Goal: Information Seeking & Learning: Find contact information

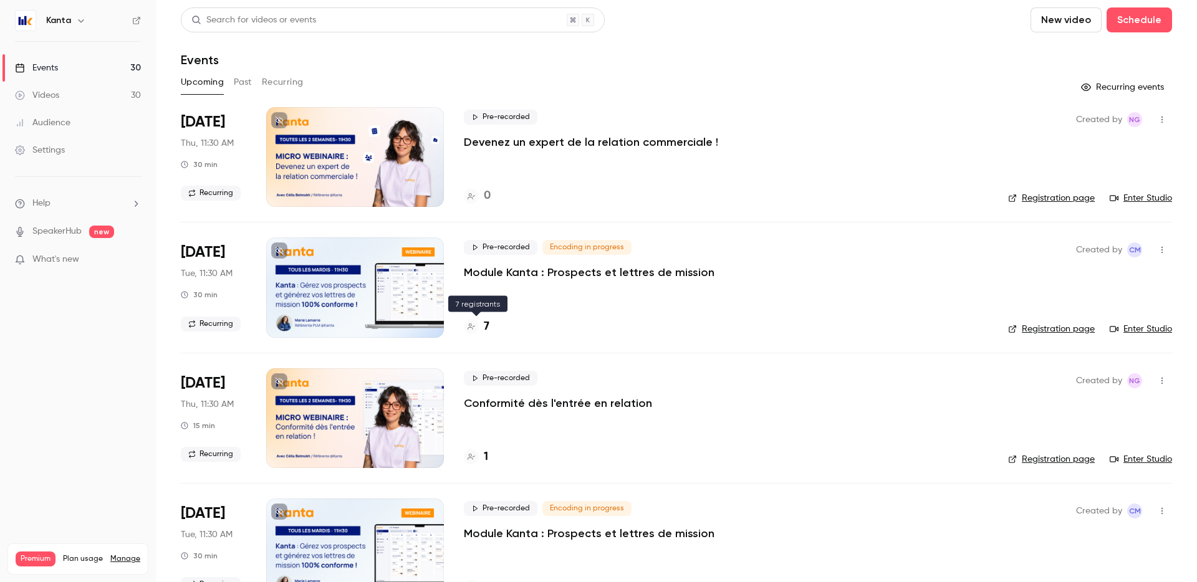
click at [484, 327] on h4 "7" at bounding box center [487, 327] width 6 height 17
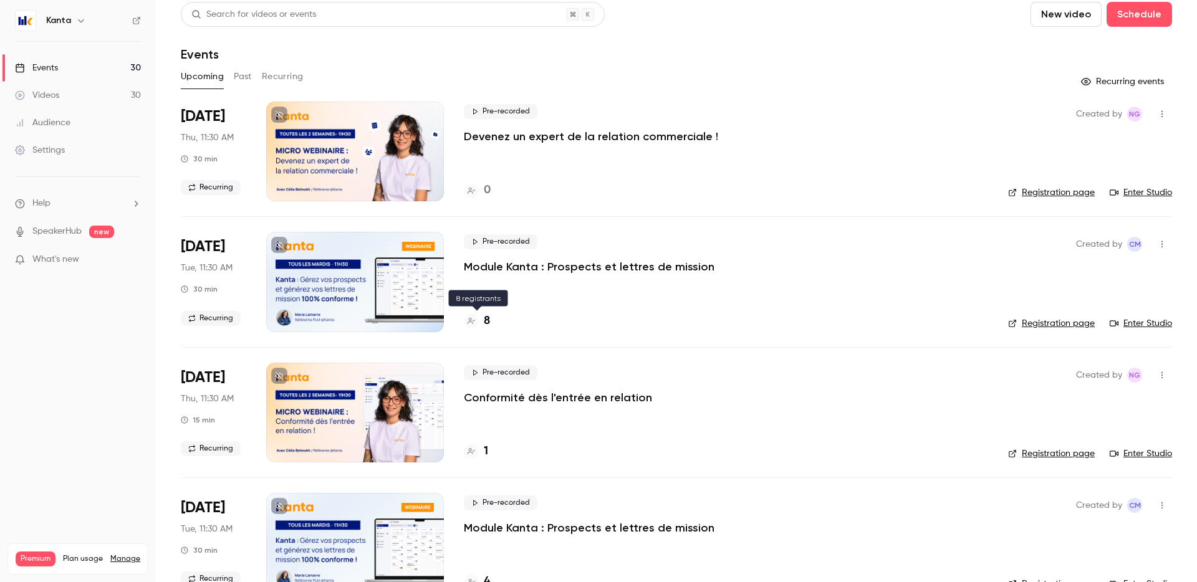
click at [481, 321] on div "8" at bounding box center [477, 321] width 26 height 17
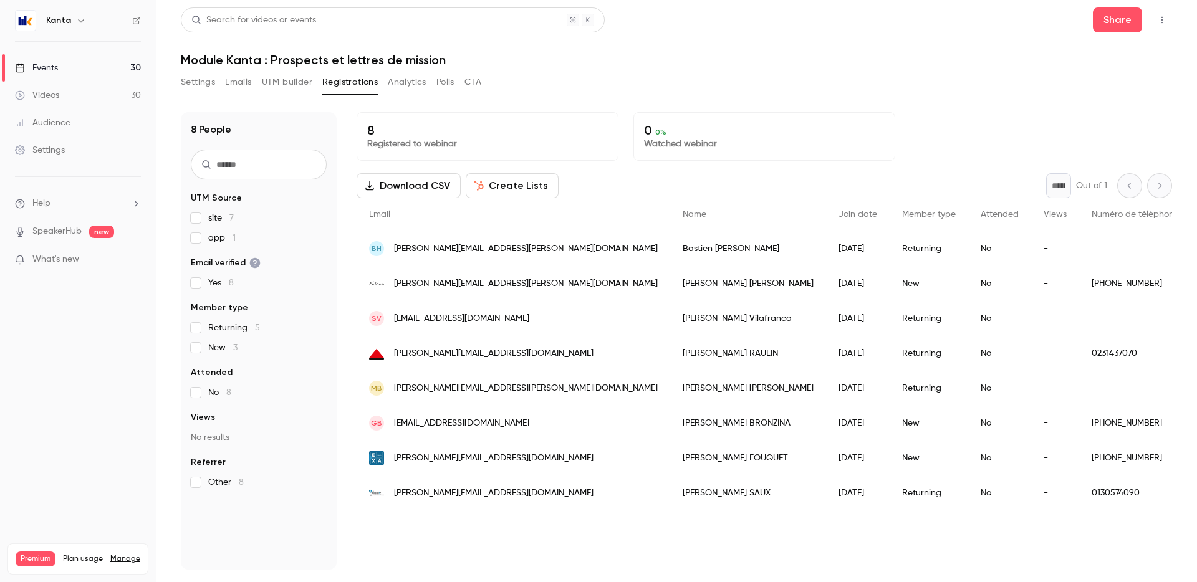
click at [775, 520] on div "8 Registered to webinar 0 0 % Watched webinar Download CSV Create Lists * Out o…" at bounding box center [764, 341] width 815 height 458
click at [626, 538] on div "8 Registered to webinar 0 0 % Watched webinar Download CSV Create Lists * Out o…" at bounding box center [764, 341] width 815 height 458
click at [120, 67] on link "Events 30" at bounding box center [78, 67] width 156 height 27
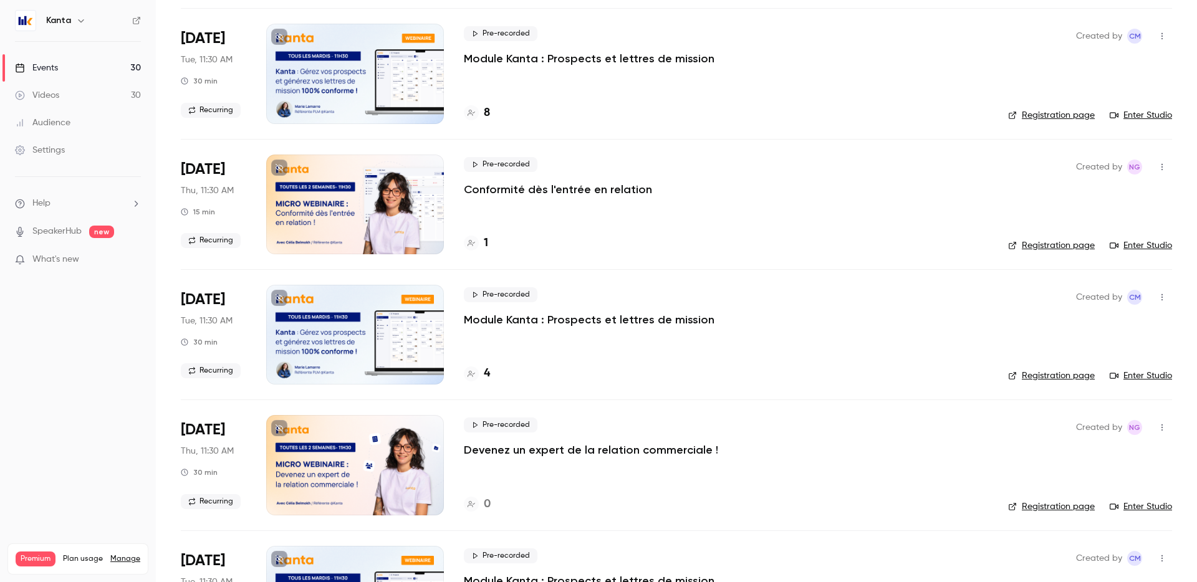
scroll to position [219, 0]
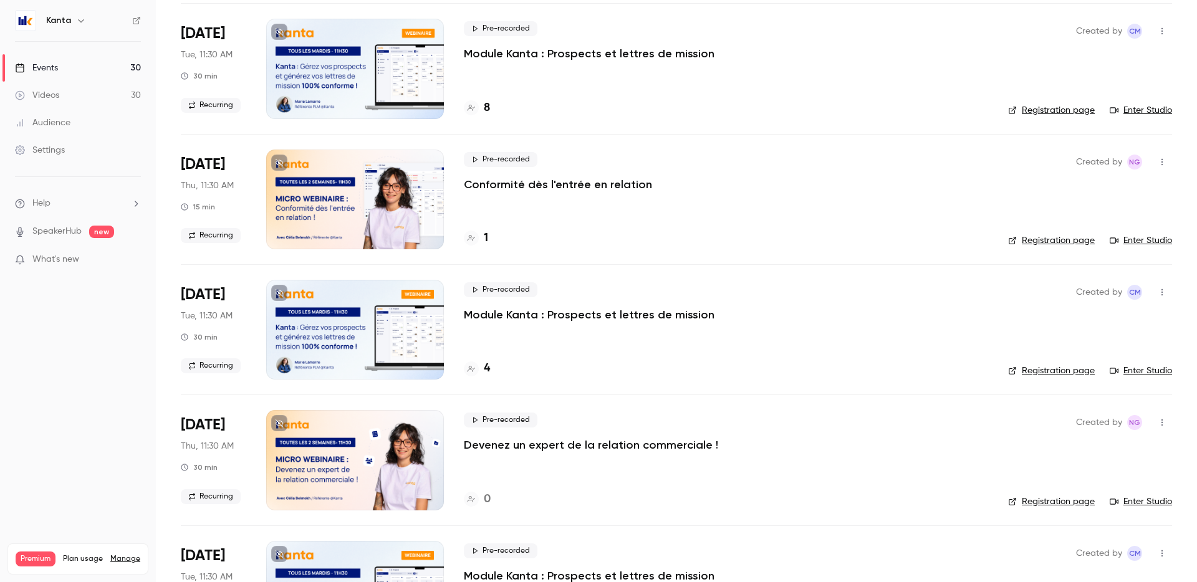
click at [587, 232] on div "1" at bounding box center [726, 238] width 524 height 17
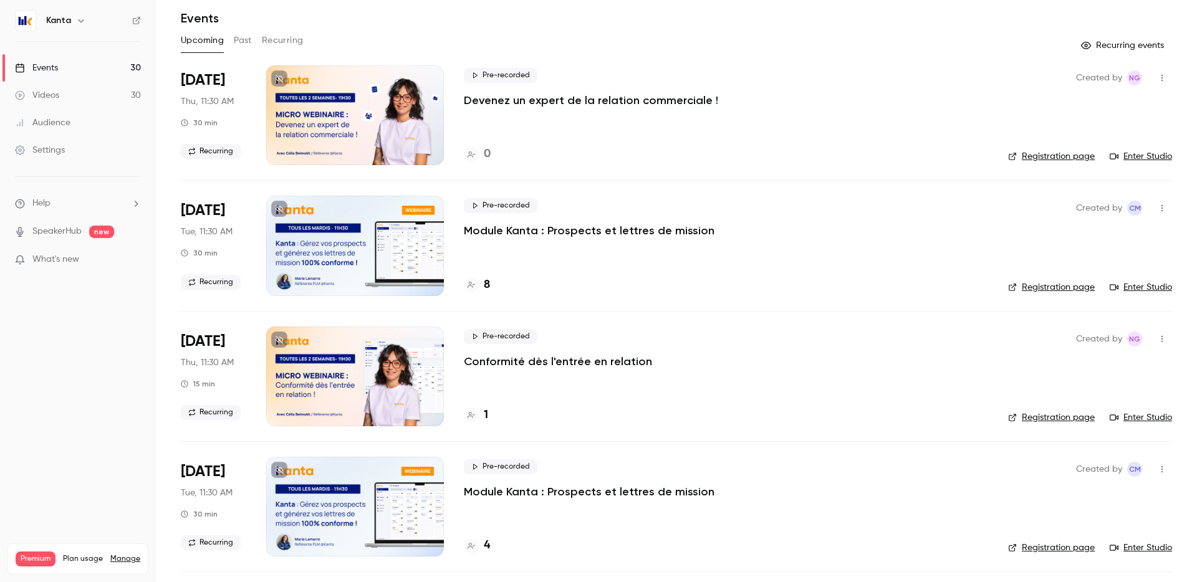
scroll to position [0, 0]
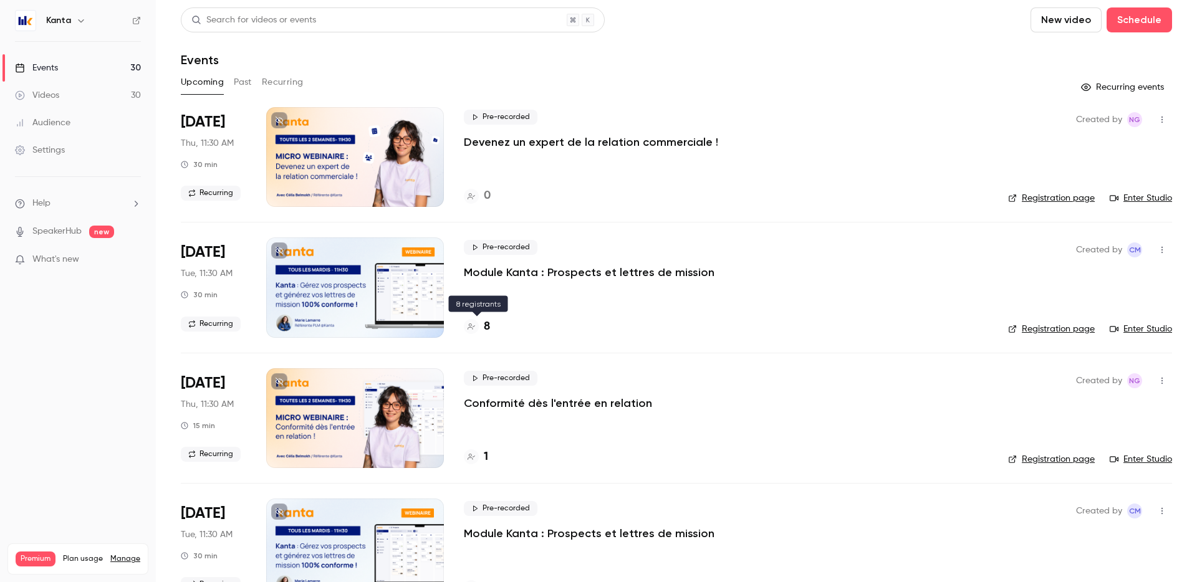
click at [472, 325] on icon at bounding box center [471, 326] width 7 height 7
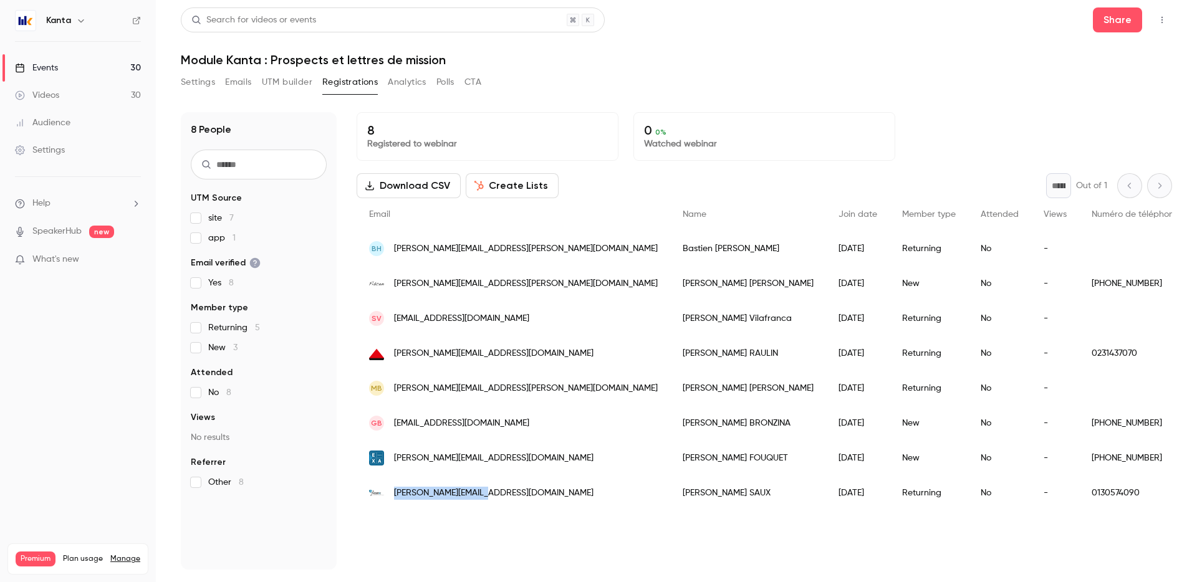
drag, startPoint x: 475, startPoint y: 495, endPoint x: 390, endPoint y: 491, distance: 85.5
click at [390, 491] on div "[PERSON_NAME][EMAIL_ADDRESS][DOMAIN_NAME]" at bounding box center [514, 493] width 314 height 35
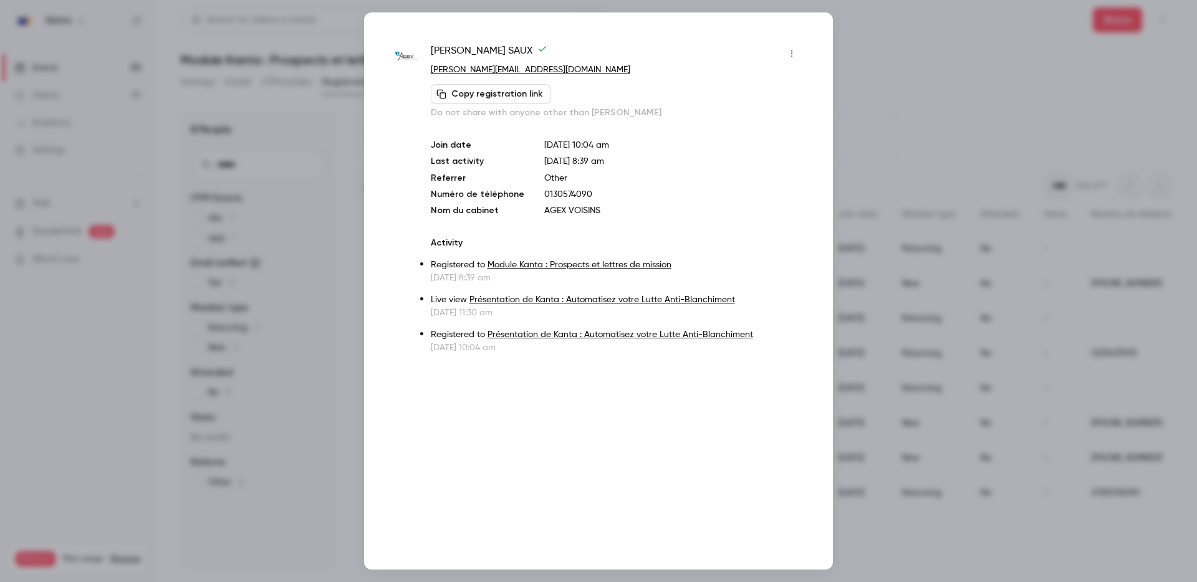
copy span "[PERSON_NAME][EMAIL_ADDRESS][DOMAIN_NAME]"
click at [891, 140] on div at bounding box center [598, 291] width 1197 height 582
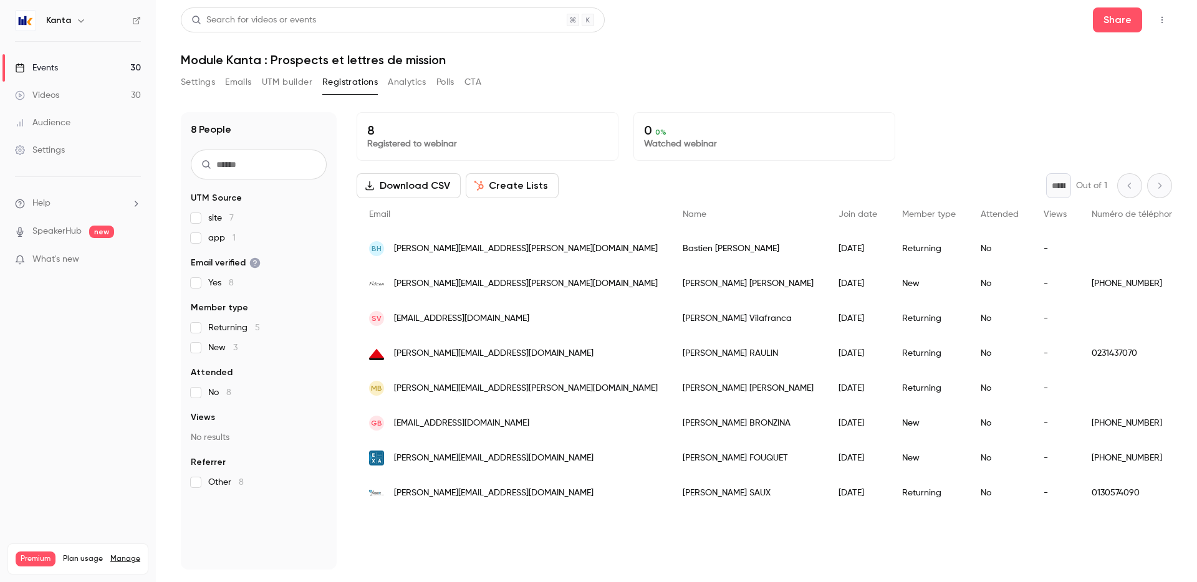
click at [445, 490] on span "[PERSON_NAME][EMAIL_ADDRESS][DOMAIN_NAME]" at bounding box center [493, 493] width 199 height 13
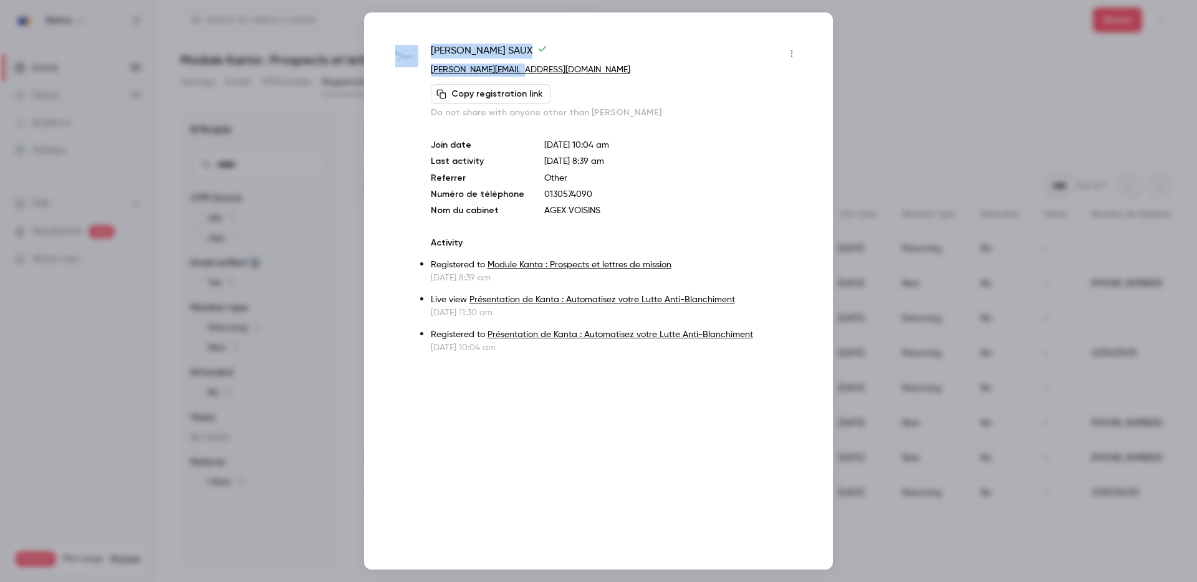
drag, startPoint x: 540, startPoint y: 68, endPoint x: 424, endPoint y: 69, distance: 116.6
click at [424, 69] on div "Shirley SAUX shirley.saux@agex.fr Copy registration link Do not share with anyo…" at bounding box center [598, 199] width 406 height 310
click at [402, 75] on div "Shirley SAUX shirley.saux@agex.fr Copy registration link Do not share with anyo…" at bounding box center [598, 199] width 406 height 310
drag, startPoint x: 535, startPoint y: 72, endPoint x: 426, endPoint y: 71, distance: 109.1
click at [426, 71] on div "Shirley SAUX shirley.saux@agex.fr Copy registration link Do not share with anyo…" at bounding box center [598, 199] width 406 height 310
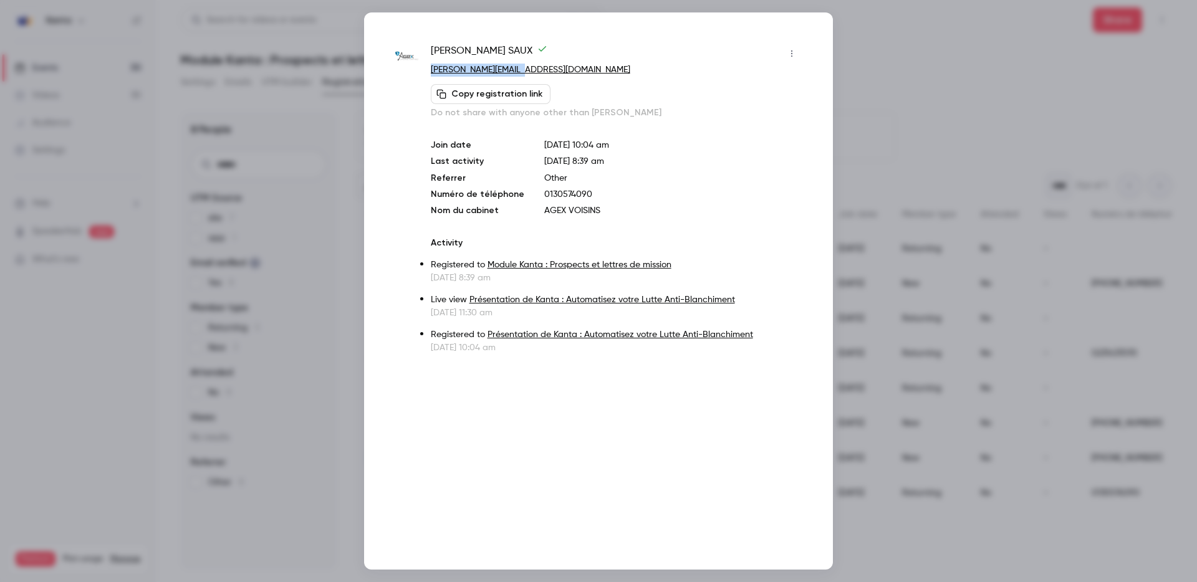
copy link "[PERSON_NAME][EMAIL_ADDRESS][DOMAIN_NAME]"
click at [897, 51] on div at bounding box center [598, 291] width 1197 height 582
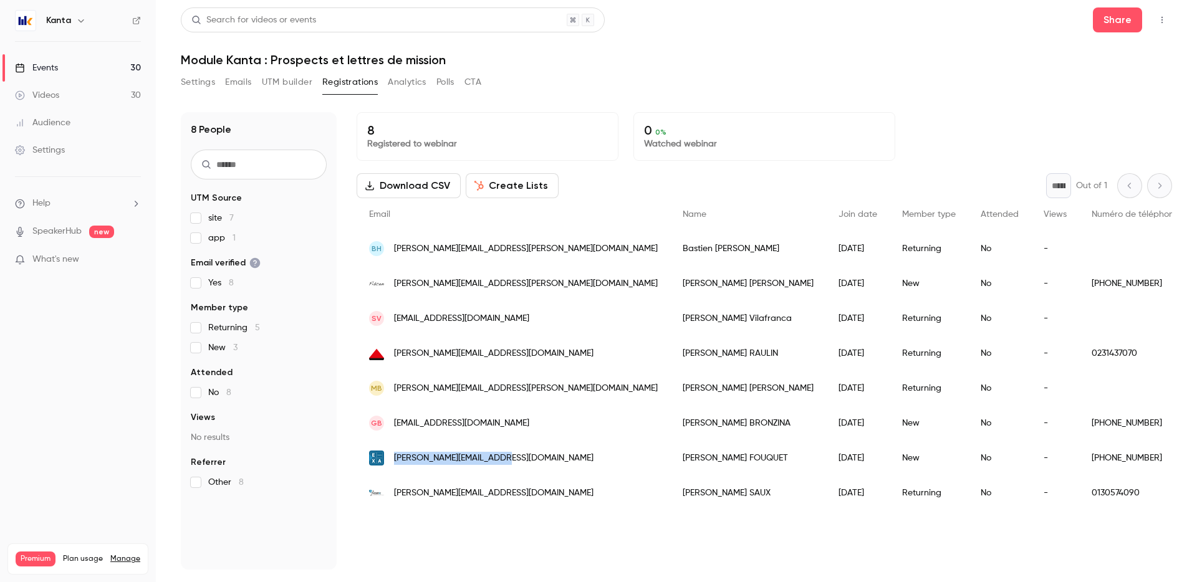
drag, startPoint x: 512, startPoint y: 464, endPoint x: 391, endPoint y: 463, distance: 121.6
click at [391, 463] on div "[PERSON_NAME][EMAIL_ADDRESS][DOMAIN_NAME]" at bounding box center [514, 458] width 314 height 35
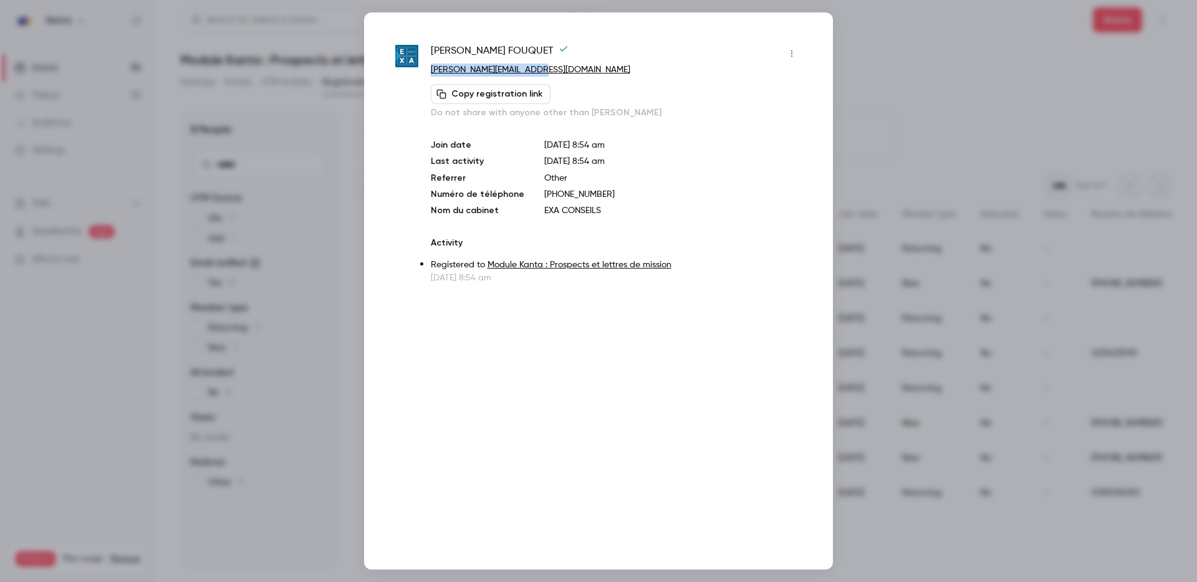
drag, startPoint x: 544, startPoint y: 69, endPoint x: 425, endPoint y: 71, distance: 119.7
click at [425, 71] on div "Nathalie FOUQUET n.fouquet@exaconseils.fr Copy registration link Do not share w…" at bounding box center [598, 164] width 406 height 241
copy link "[PERSON_NAME][EMAIL_ADDRESS][DOMAIN_NAME]"
click at [839, 95] on div at bounding box center [598, 291] width 1197 height 582
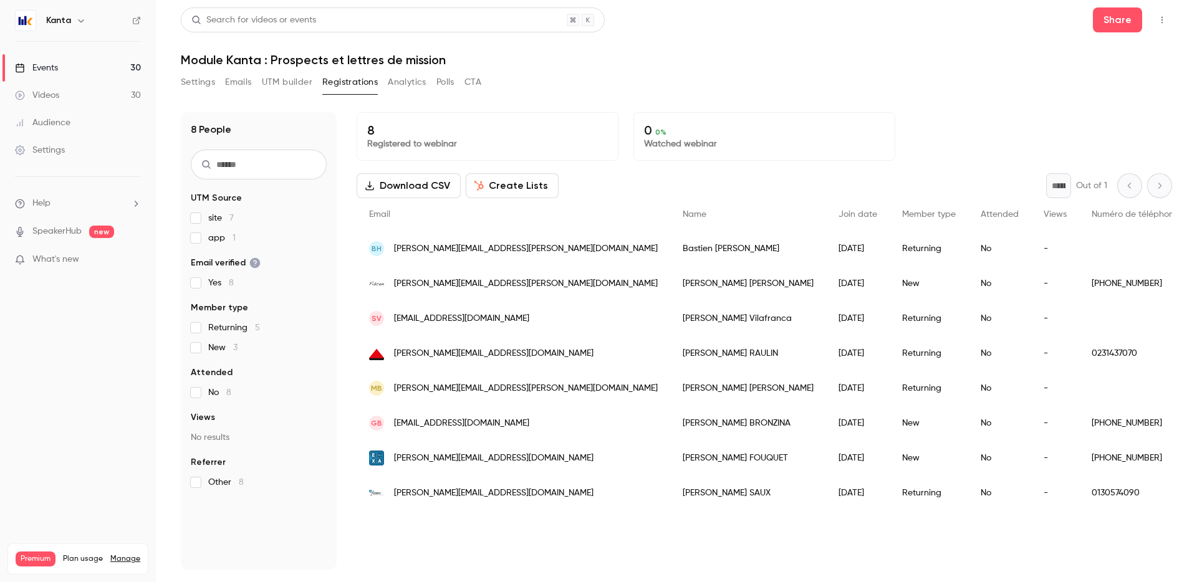
click at [497, 421] on span "[EMAIL_ADDRESS][DOMAIN_NAME]" at bounding box center [461, 423] width 135 height 13
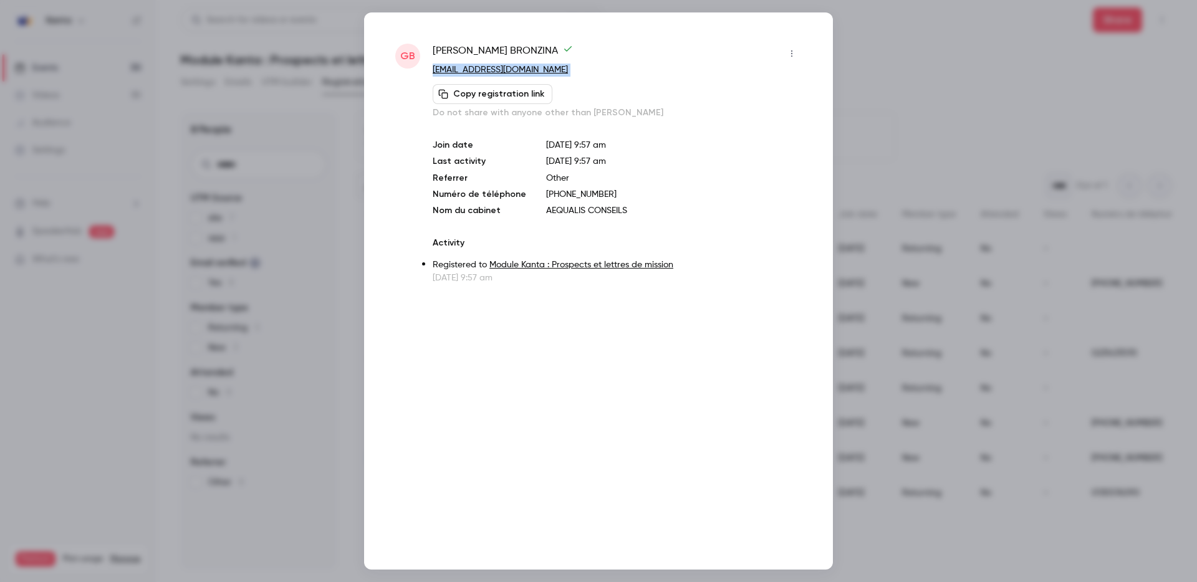
drag, startPoint x: 580, startPoint y: 63, endPoint x: 563, endPoint y: 77, distance: 21.7
click at [563, 77] on div "Gérald BRONZINA gbronzina@aequalis-conseils.fr Copy registration link Do not sh…" at bounding box center [617, 81] width 369 height 75
copy div "gbronzina@aequalis-conseils.fr Copy registration link"
click at [853, 100] on div at bounding box center [598, 291] width 1197 height 582
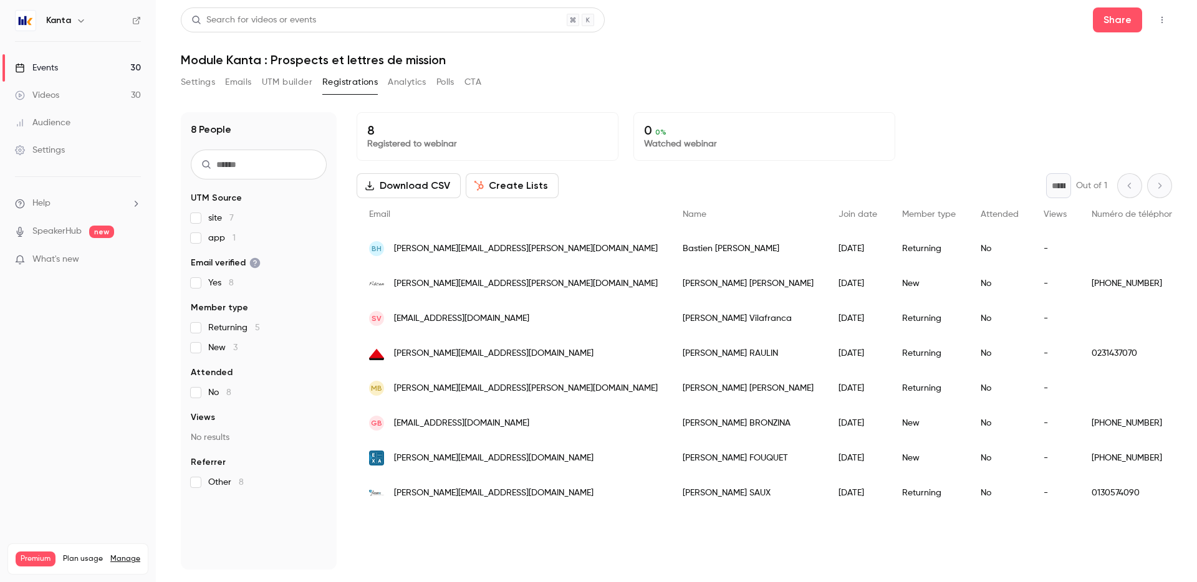
click at [463, 389] on span "[PERSON_NAME][EMAIL_ADDRESS][PERSON_NAME][DOMAIN_NAME]" at bounding box center [526, 388] width 264 height 13
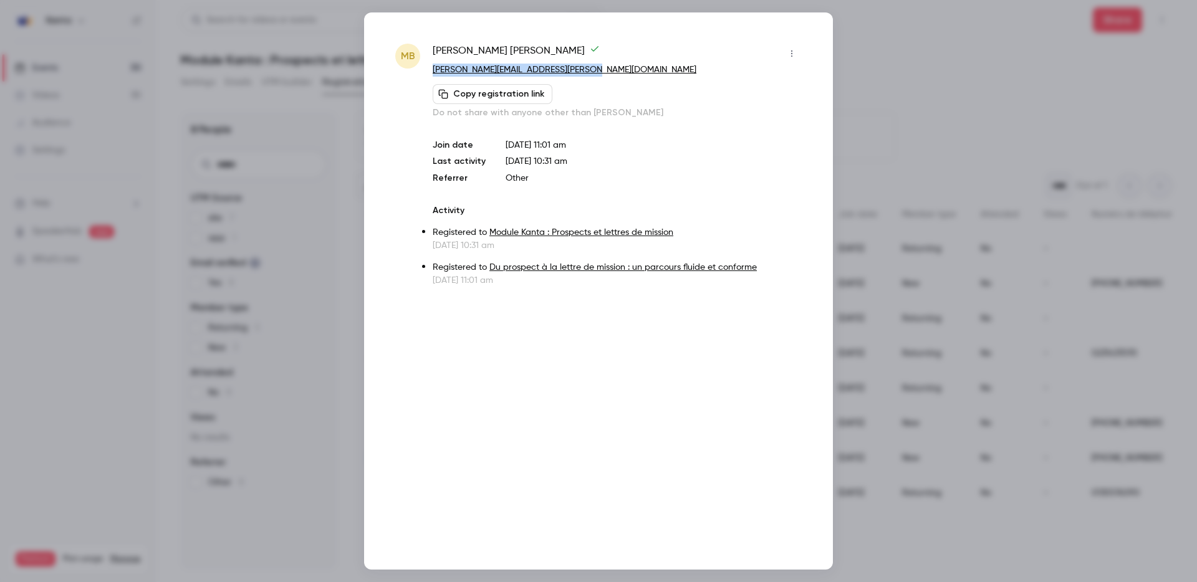
copy link "[PERSON_NAME][EMAIL_ADDRESS][PERSON_NAME][DOMAIN_NAME]"
click at [923, 111] on div at bounding box center [598, 291] width 1197 height 582
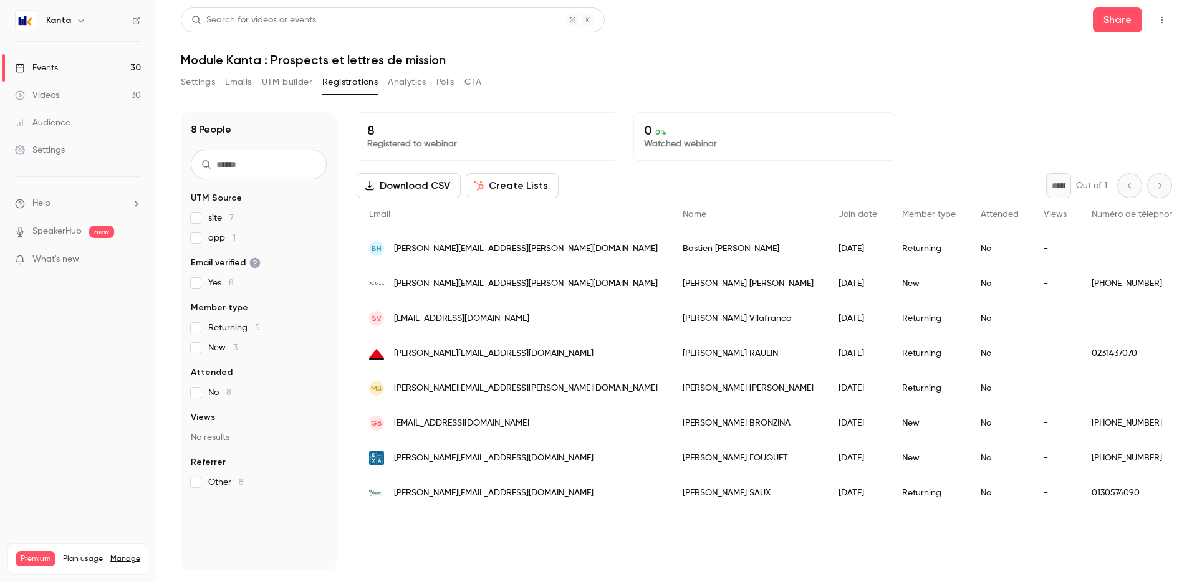
click at [509, 352] on div "[PERSON_NAME][EMAIL_ADDRESS][DOMAIN_NAME]" at bounding box center [514, 353] width 314 height 35
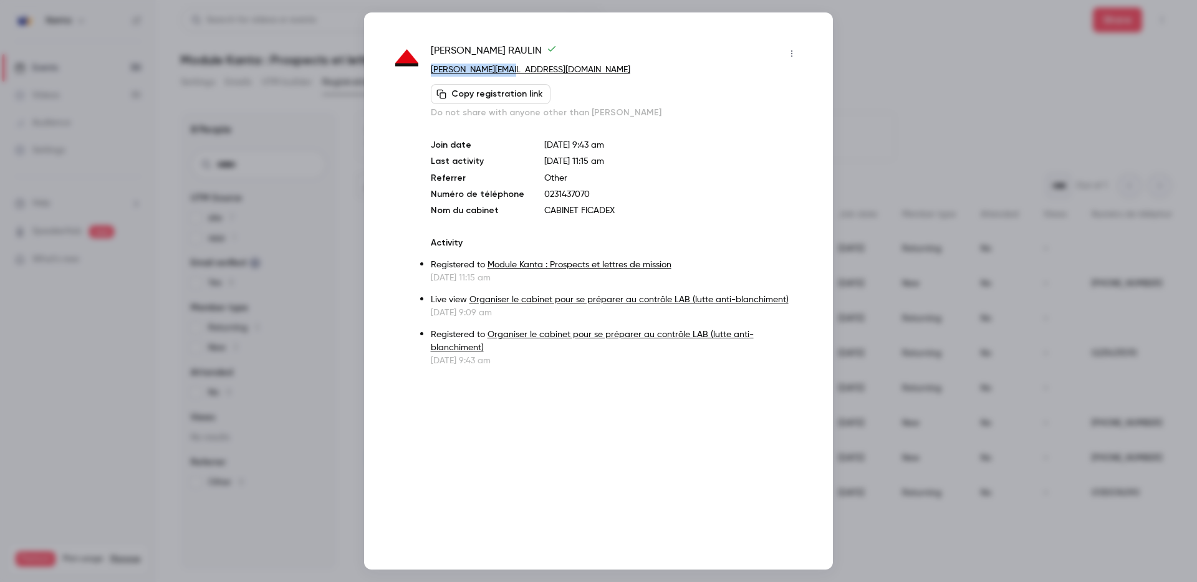
copy link "[PERSON_NAME][EMAIL_ADDRESS][DOMAIN_NAME]"
click at [994, 113] on div at bounding box center [598, 291] width 1197 height 582
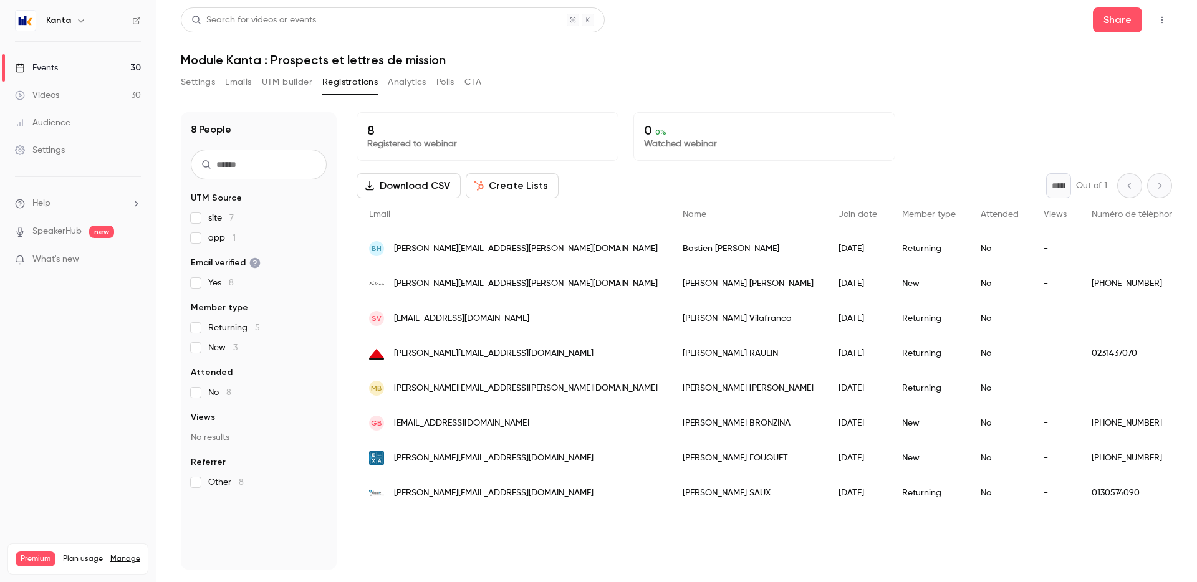
click at [489, 324] on span "[EMAIL_ADDRESS][DOMAIN_NAME]" at bounding box center [461, 318] width 135 height 13
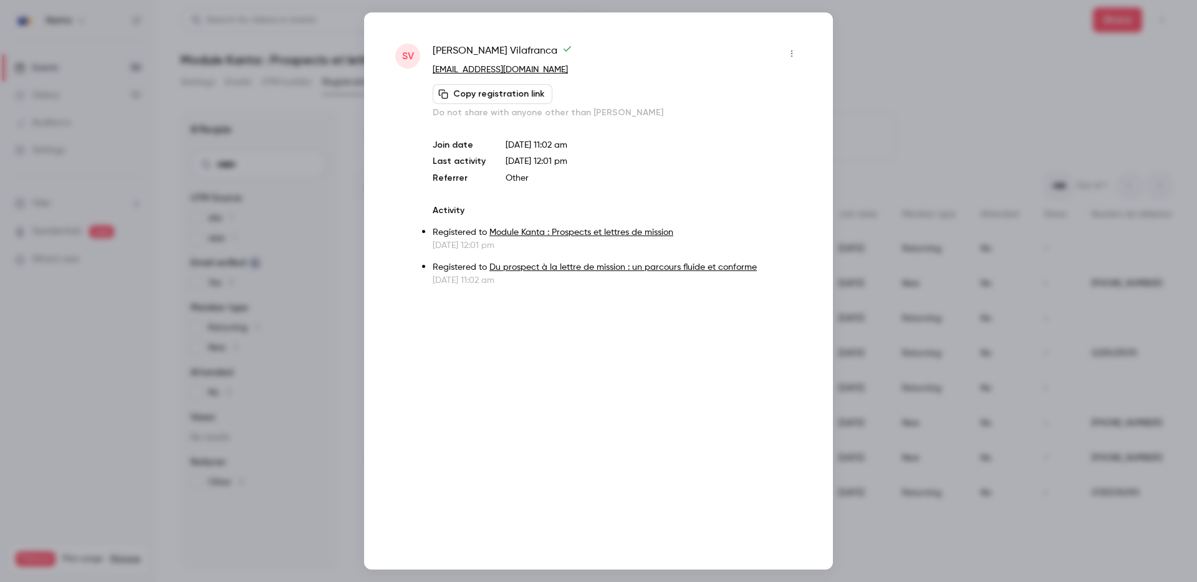
copy link "[EMAIL_ADDRESS][DOMAIN_NAME]"
click at [1012, 97] on div at bounding box center [598, 291] width 1197 height 582
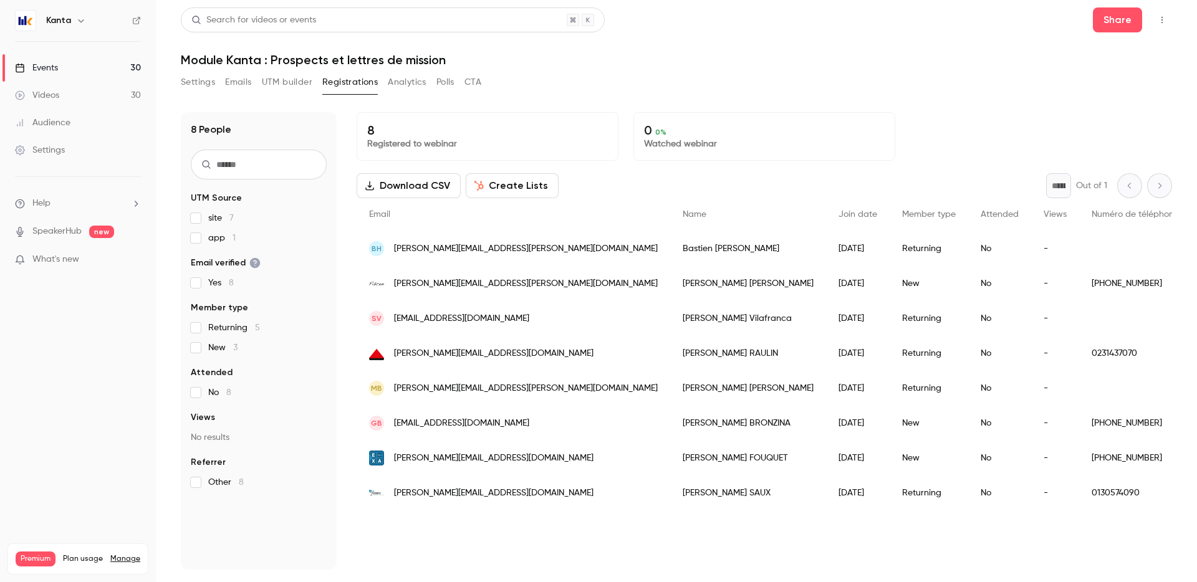
click at [494, 282] on div "[PERSON_NAME][EMAIL_ADDRESS][PERSON_NAME][DOMAIN_NAME]" at bounding box center [514, 283] width 314 height 35
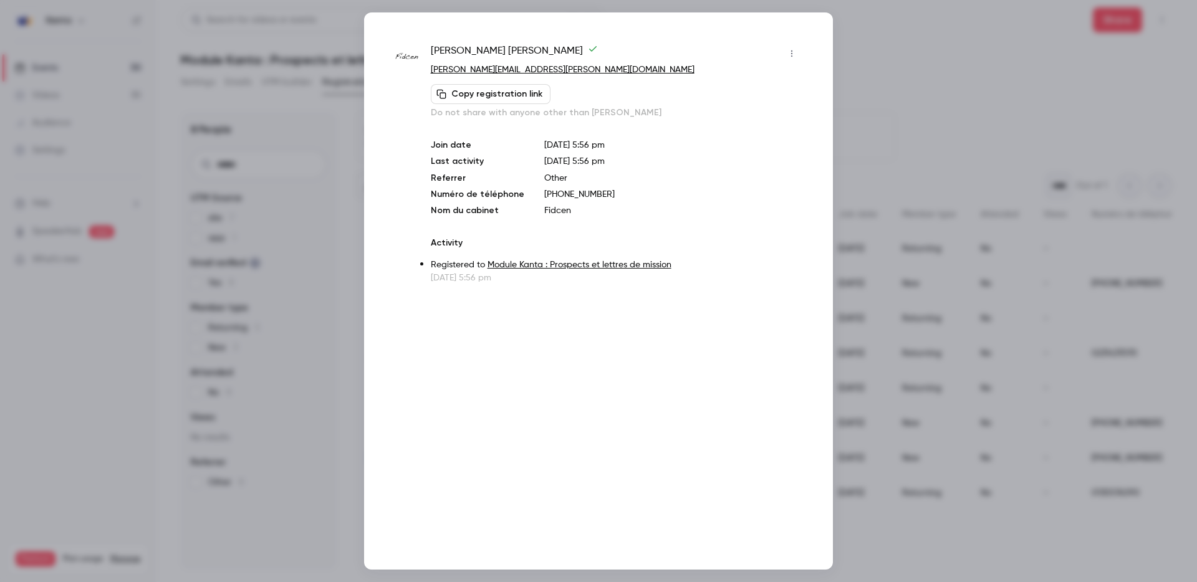
click at [931, 133] on div at bounding box center [598, 291] width 1197 height 582
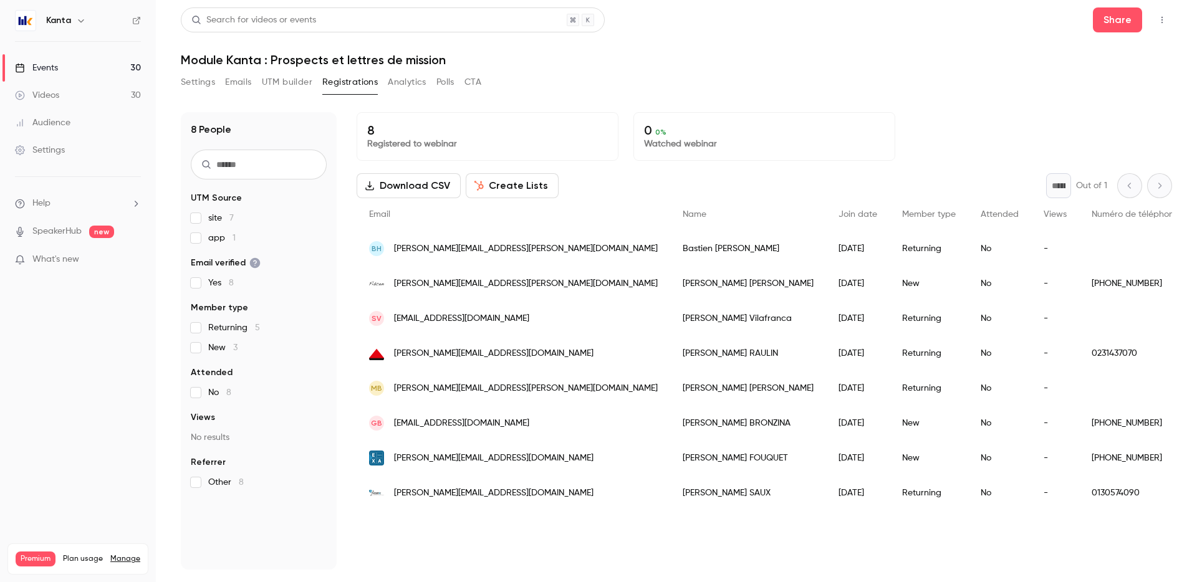
click at [523, 256] on div "BH bastien.hiley@cabinet-feed.fr" at bounding box center [514, 248] width 314 height 35
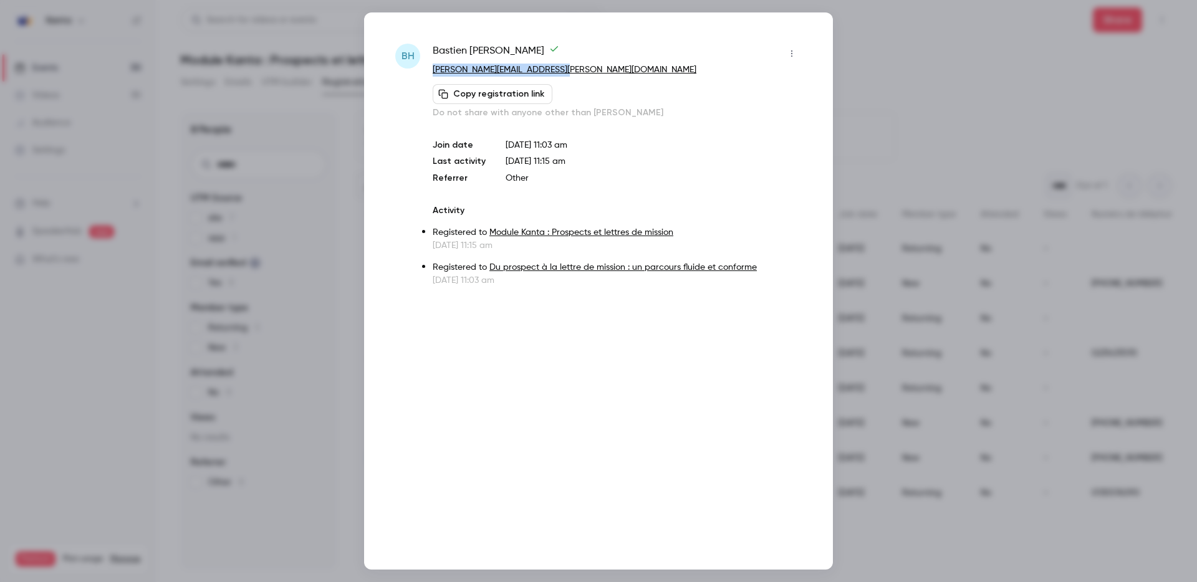
copy link "[PERSON_NAME][EMAIL_ADDRESS][PERSON_NAME][DOMAIN_NAME]"
